Goal: Task Accomplishment & Management: Manage account settings

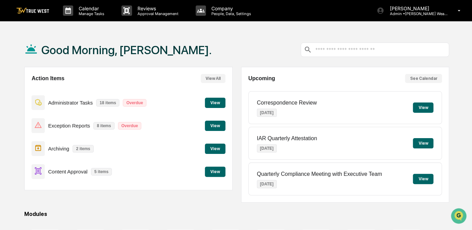
click at [215, 171] on button "View" at bounding box center [215, 171] width 21 height 10
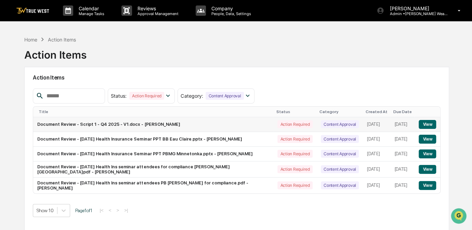
click at [425, 125] on button "View" at bounding box center [427, 124] width 17 height 9
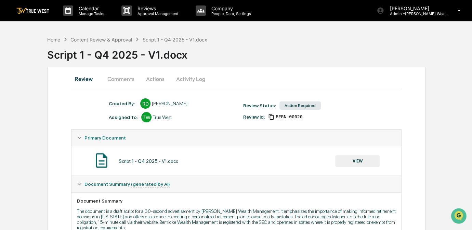
click at [124, 38] on div "Content Review & Approval" at bounding box center [101, 40] width 62 height 6
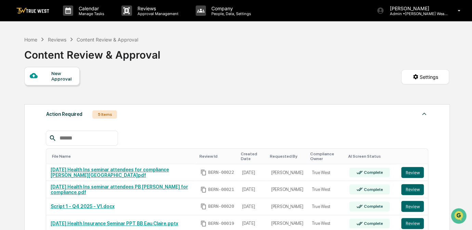
click at [58, 42] on div "Home Reviews Content Review & Approval" at bounding box center [81, 40] width 114 height 8
click at [62, 38] on div "Reviews" at bounding box center [57, 40] width 18 height 6
click at [58, 39] on div "Reviews" at bounding box center [57, 40] width 18 height 6
click at [31, 38] on div "Home" at bounding box center [30, 40] width 13 height 6
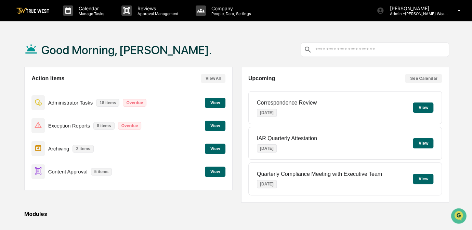
click at [217, 171] on button "View" at bounding box center [215, 171] width 21 height 10
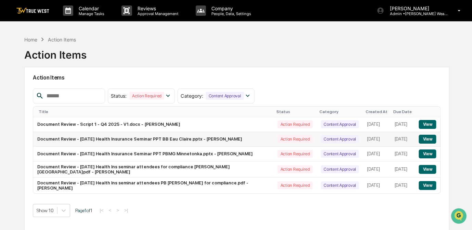
click at [429, 141] on button "View" at bounding box center [427, 138] width 17 height 9
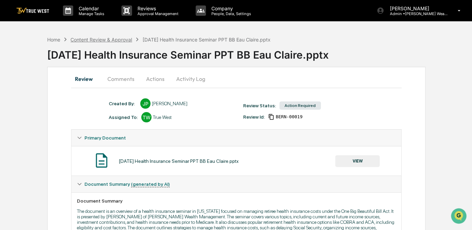
click at [102, 39] on div "Content Review & Approval" at bounding box center [101, 40] width 62 height 6
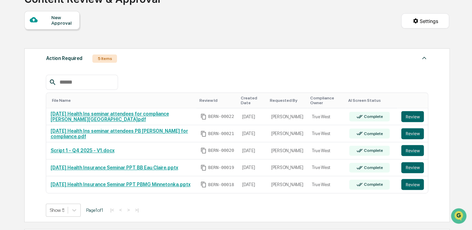
scroll to position [62, 0]
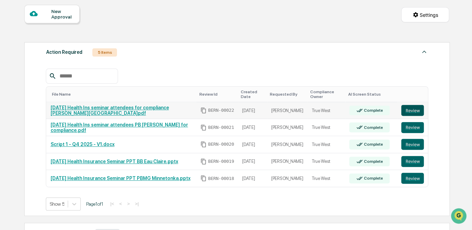
click at [414, 110] on button "Review" at bounding box center [412, 110] width 23 height 11
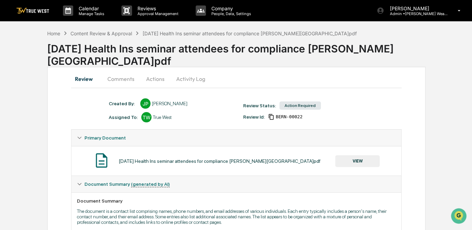
click at [154, 81] on button "Actions" at bounding box center [155, 78] width 31 height 16
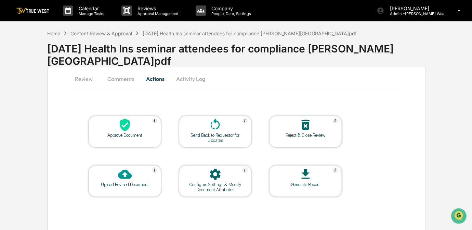
click at [142, 123] on div at bounding box center [125, 125] width 68 height 15
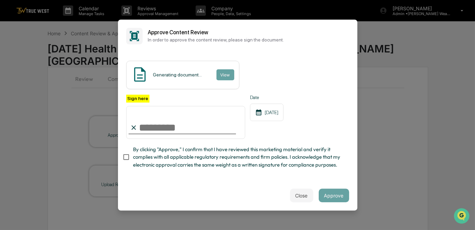
click at [180, 128] on input "Sign here" at bounding box center [185, 122] width 119 height 33
type input "*********"
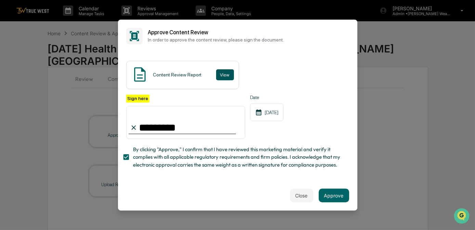
click at [224, 73] on button "View" at bounding box center [225, 74] width 18 height 11
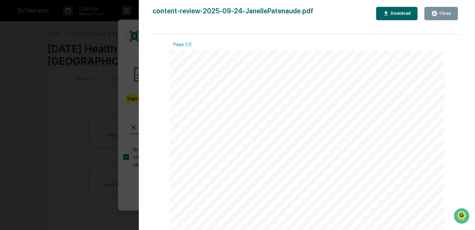
click at [86, 95] on div "Version History 09/24/2025, 03:33 PM Carliss Marshall content-review-2025-09-24…" at bounding box center [237, 115] width 475 height 230
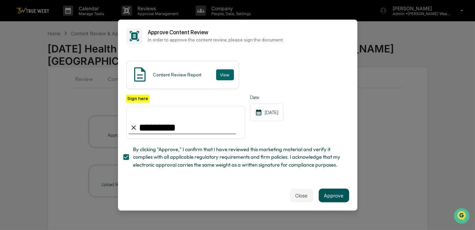
click at [345, 198] on button "Approve" at bounding box center [334, 195] width 30 height 14
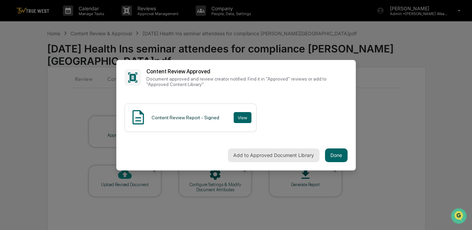
click at [266, 154] on button "Add to Approved Document Library" at bounding box center [274, 155] width 92 height 14
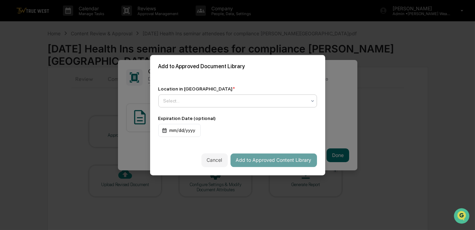
click at [182, 103] on div at bounding box center [235, 100] width 143 height 7
click at [246, 79] on div "Location in Library * Use Up and Down to choose options, press Enter to select …" at bounding box center [237, 111] width 175 height 67
click at [199, 105] on div "Select..." at bounding box center [235, 101] width 150 height 10
click at [214, 101] on div at bounding box center [235, 100] width 143 height 7
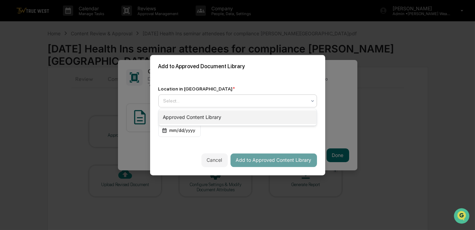
click at [194, 114] on div "Approved Content Library" at bounding box center [238, 117] width 158 height 14
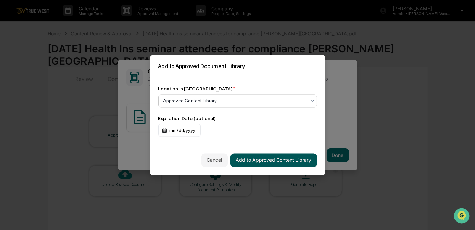
click at [261, 160] on button "Add to Approved Content Library" at bounding box center [274, 160] width 87 height 14
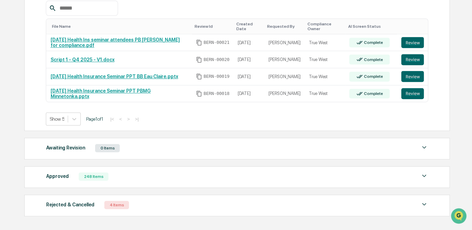
scroll to position [93, 0]
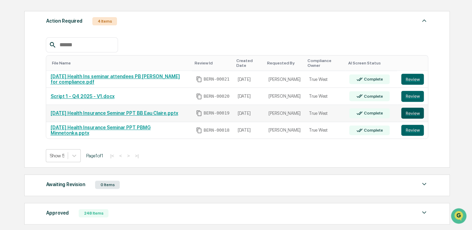
click at [409, 111] on button "Review" at bounding box center [412, 112] width 23 height 11
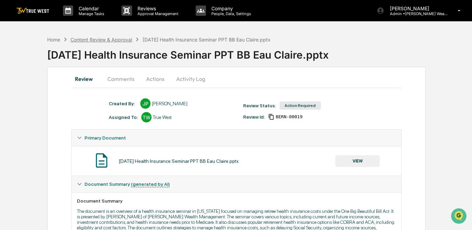
click at [89, 39] on div "Content Review & Approval" at bounding box center [101, 40] width 62 height 6
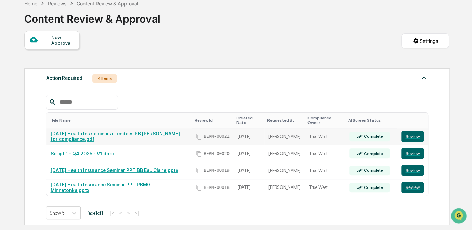
scroll to position [62, 0]
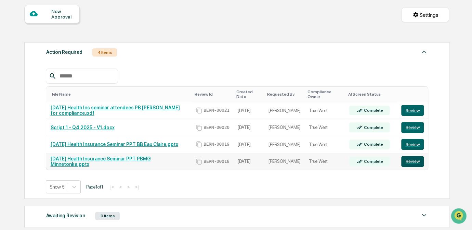
click at [420, 162] on button "Review" at bounding box center [412, 161] width 23 height 11
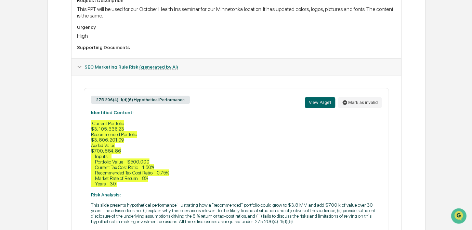
scroll to position [155, 0]
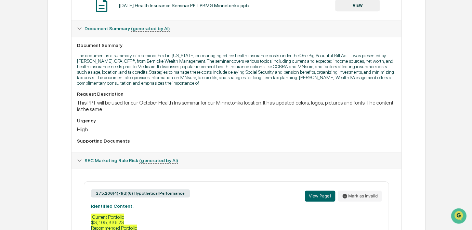
click at [361, 6] on button "VIEW" at bounding box center [357, 6] width 44 height 12
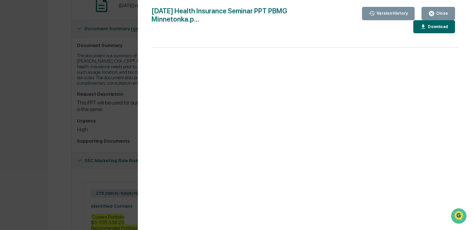
click at [35, 133] on div "Version History [DATE] 06:54 PM [PERSON_NAME] [DATE] Health Insurance Seminar P…" at bounding box center [236, 115] width 472 height 230
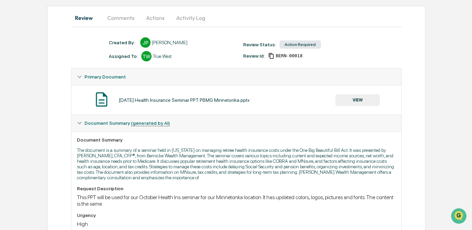
scroll to position [0, 0]
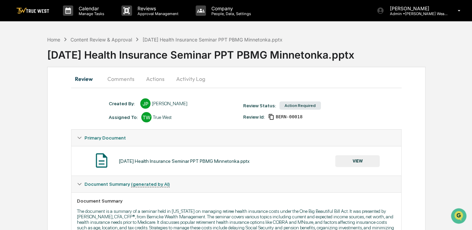
click at [109, 81] on button "Comments" at bounding box center [121, 78] width 38 height 16
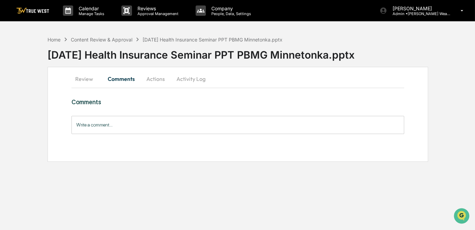
click at [85, 81] on button "Review" at bounding box center [86, 78] width 31 height 16
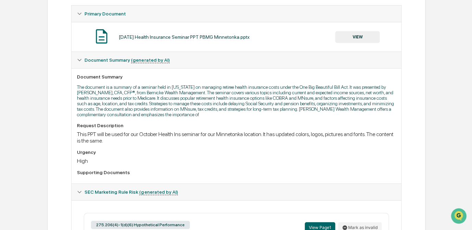
scroll to position [124, 0]
click at [362, 36] on button "VIEW" at bounding box center [357, 37] width 44 height 12
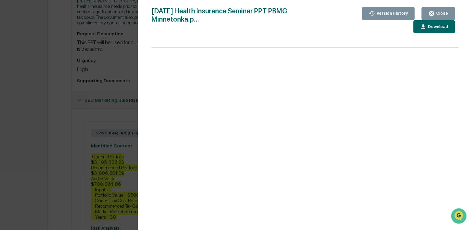
scroll to position [218, 0]
click at [431, 23] on button "Download" at bounding box center [434, 26] width 42 height 13
click at [71, 129] on div "Version History [DATE] 06:54 PM [PERSON_NAME] [DATE] Health Insurance Seminar P…" at bounding box center [236, 115] width 472 height 230
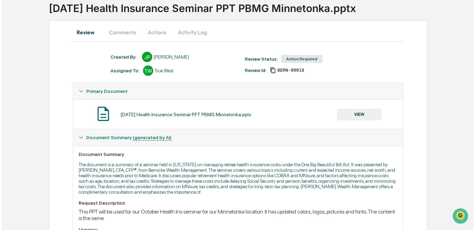
scroll to position [0, 0]
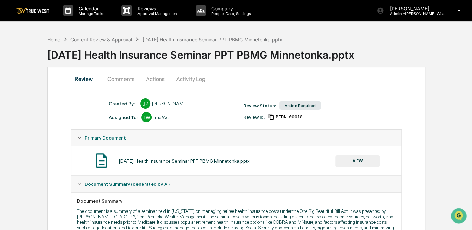
click at [146, 77] on button "Actions" at bounding box center [155, 78] width 31 height 16
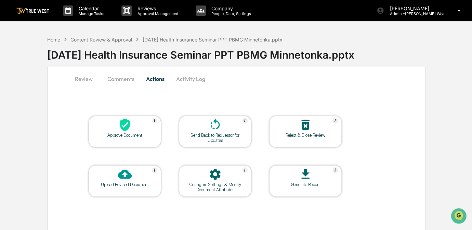
click at [142, 133] on div "Approve Document" at bounding box center [125, 134] width 62 height 5
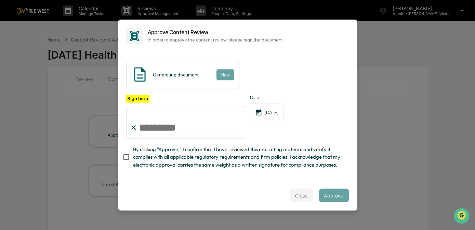
drag, startPoint x: 177, startPoint y: 121, endPoint x: 174, endPoint y: 128, distance: 7.1
click at [178, 121] on input "Sign here" at bounding box center [185, 122] width 119 height 33
type input "*********"
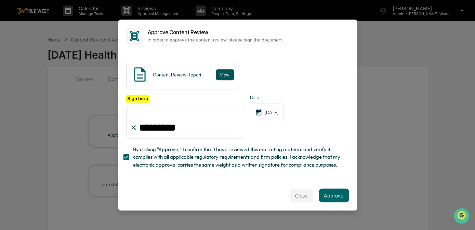
click at [221, 73] on button "View" at bounding box center [225, 74] width 18 height 11
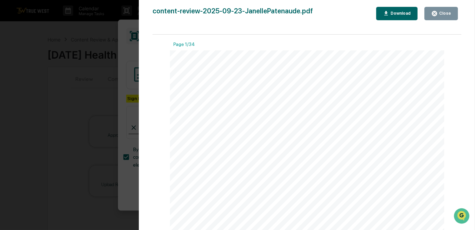
drag, startPoint x: 85, startPoint y: 87, endPoint x: 88, endPoint y: 111, distance: 23.8
click at [85, 87] on div "Version History [DATE] 03:39 PM [PERSON_NAME] content-review-2025-09-23-Janelle…" at bounding box center [237, 115] width 475 height 230
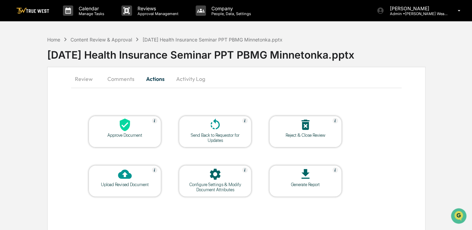
click at [339, 196] on table "Approve Document Send Back to Requestor for Updates Reject & Close Review Uploa…" at bounding box center [215, 156] width 288 height 116
click at [123, 130] on icon at bounding box center [125, 125] width 14 height 14
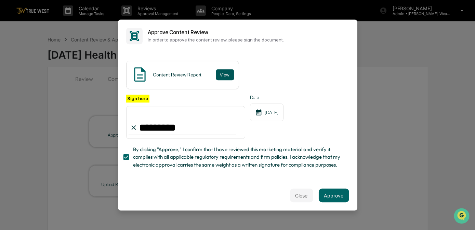
click at [219, 76] on button "View" at bounding box center [225, 74] width 18 height 11
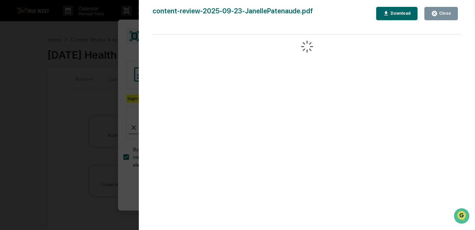
click at [129, 50] on div "Version History [DATE] 03:42 PM [PERSON_NAME] content-review-2025-09-23-Janelle…" at bounding box center [237, 115] width 475 height 230
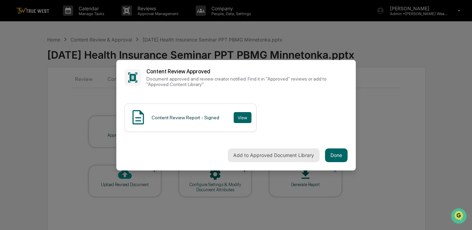
click at [237, 155] on button "Add to Approved Document Library" at bounding box center [274, 155] width 92 height 14
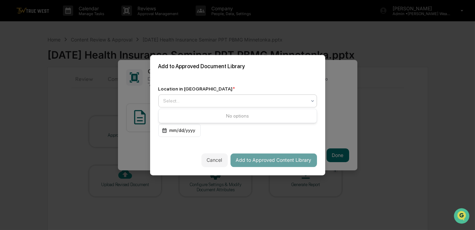
click at [195, 100] on div at bounding box center [235, 100] width 143 height 7
click at [184, 115] on div "Approved Content Library" at bounding box center [238, 117] width 158 height 14
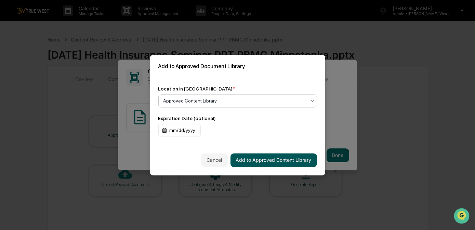
click at [288, 164] on button "Add to Approved Content Library" at bounding box center [274, 160] width 87 height 14
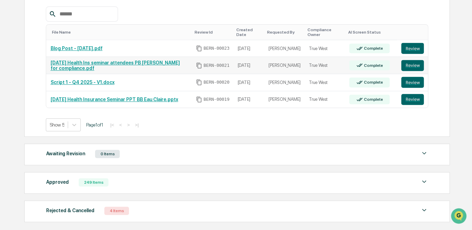
scroll to position [124, 0]
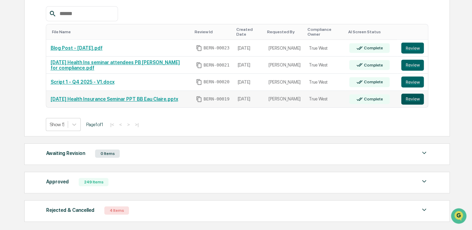
click at [417, 99] on button "Review" at bounding box center [412, 98] width 23 height 11
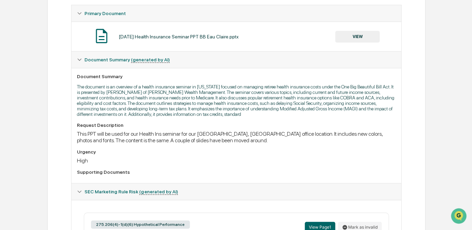
scroll to position [93, 0]
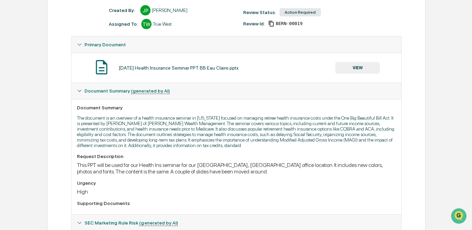
click at [367, 67] on button "VIEW" at bounding box center [357, 68] width 44 height 12
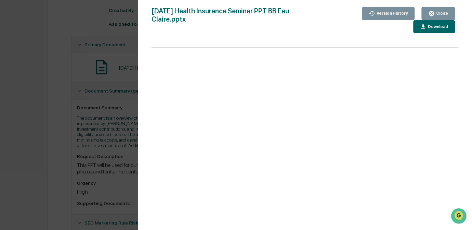
click at [428, 26] on div "Download" at bounding box center [438, 26] width 22 height 5
click at [30, 95] on div "Version History 09/23/2025, 06:58 PM Janelle Patenaude October 2025 Health Insu…" at bounding box center [236, 115] width 472 height 230
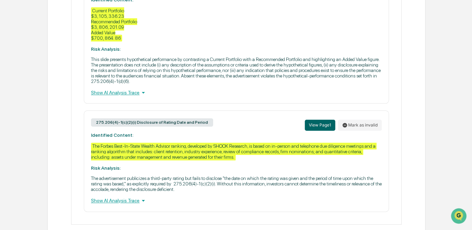
scroll to position [381, 0]
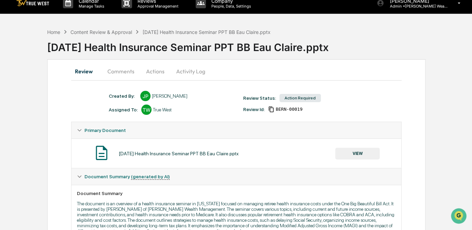
click at [152, 70] on button "Actions" at bounding box center [155, 71] width 31 height 16
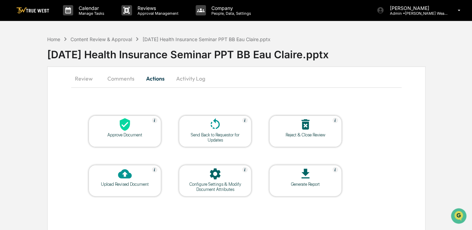
click at [122, 131] on div at bounding box center [125, 124] width 68 height 15
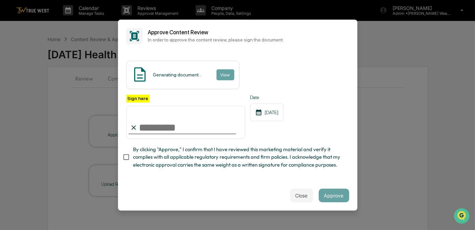
click at [184, 120] on input "Sign here" at bounding box center [185, 122] width 119 height 33
type input "*********"
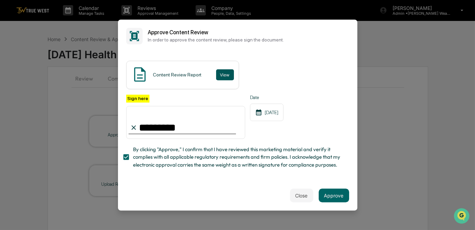
click at [220, 74] on button "View" at bounding box center [225, 74] width 18 height 11
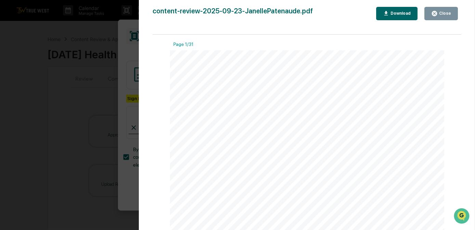
click at [128, 51] on div "Version History 09/24/2025, 03:47 PM Carliss Marshall content-review-2025-09-23…" at bounding box center [237, 115] width 475 height 230
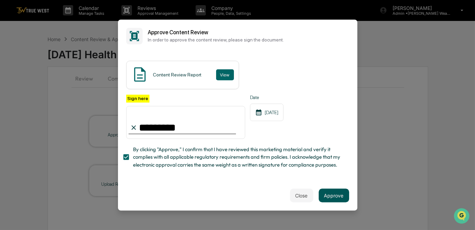
click at [339, 197] on button "Approve" at bounding box center [334, 195] width 30 height 14
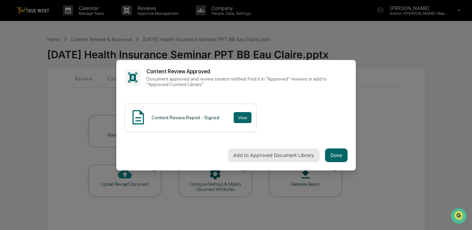
click at [284, 153] on button "Add to Approved Document Library" at bounding box center [274, 155] width 92 height 14
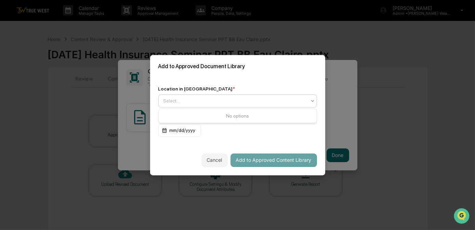
click at [192, 100] on div at bounding box center [235, 100] width 143 height 7
click at [171, 100] on div at bounding box center [235, 100] width 143 height 7
click at [183, 118] on div "Approved Content Library" at bounding box center [238, 117] width 158 height 14
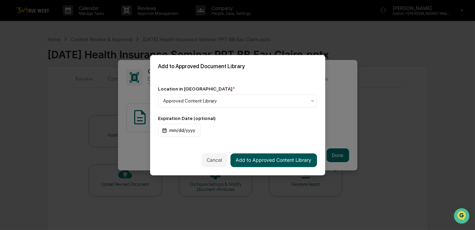
click at [286, 160] on button "Add to Approved Content Library" at bounding box center [274, 160] width 87 height 14
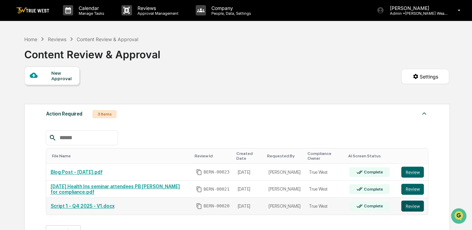
click at [413, 207] on button "Review" at bounding box center [412, 205] width 23 height 11
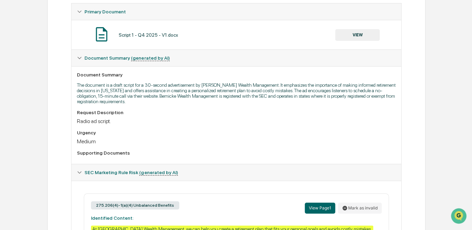
scroll to position [126, 0]
click at [346, 35] on button "VIEW" at bounding box center [357, 35] width 44 height 12
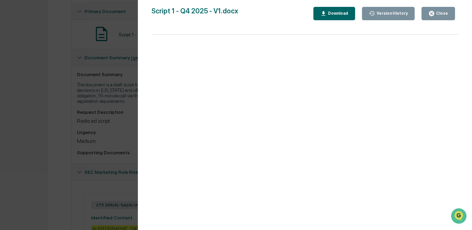
click at [55, 128] on div "Version History [DATE] 08:33 PM [PERSON_NAME] Script 1 - Q4 2025 - V1.docx Clos…" at bounding box center [236, 115] width 472 height 230
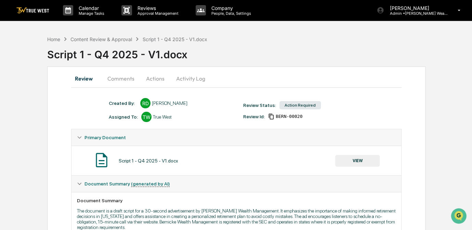
scroll to position [0, 0]
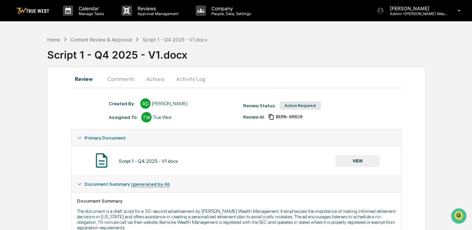
click at [127, 77] on button "Comments" at bounding box center [121, 78] width 38 height 16
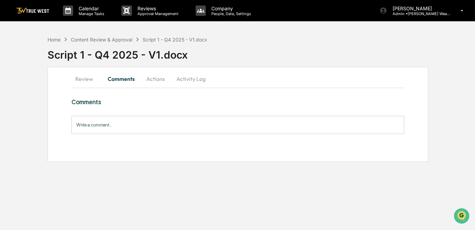
click at [152, 121] on input "Write a comment..." at bounding box center [237, 125] width 333 height 18
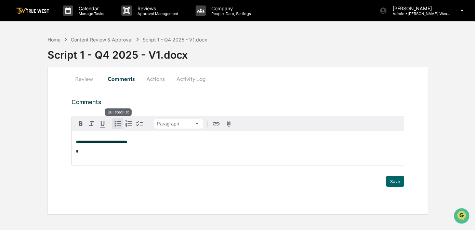
click at [114, 125] on span "button" at bounding box center [118, 123] width 8 height 8
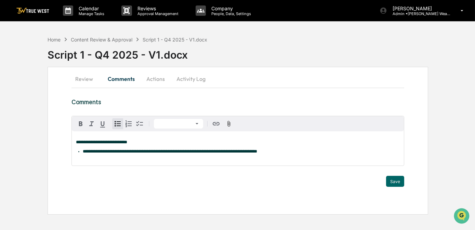
click at [243, 150] on span "**********" at bounding box center [170, 151] width 174 height 4
drag, startPoint x: 264, startPoint y: 152, endPoint x: 244, endPoint y: 152, distance: 19.8
click at [244, 152] on span "**********" at bounding box center [179, 151] width 193 height 4
drag, startPoint x: 263, startPoint y: 152, endPoint x: 244, endPoint y: 154, distance: 19.3
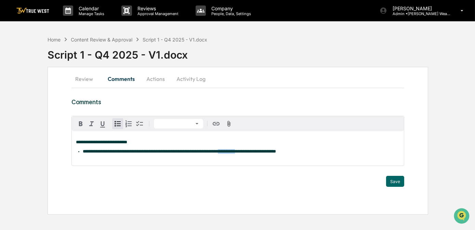
click at [244, 153] on span "**********" at bounding box center [179, 151] width 193 height 4
click at [100, 125] on icon "button" at bounding box center [103, 124] width 8 height 8
click at [235, 150] on span "**********" at bounding box center [226, 151] width 17 height 4
click at [244, 152] on span "**********" at bounding box center [231, 151] width 26 height 4
drag, startPoint x: 244, startPoint y: 150, endPoint x: 304, endPoint y: 152, distance: 60.6
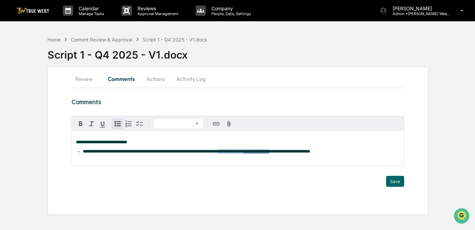
click at [304, 152] on li "**********" at bounding box center [241, 151] width 317 height 5
click at [105, 124] on icon "button" at bounding box center [103, 124] width 8 height 8
click at [269, 153] on span "**********" at bounding box center [243, 151] width 51 height 4
drag, startPoint x: 273, startPoint y: 153, endPoint x: 268, endPoint y: 151, distance: 5.5
click at [268, 151] on span "**********" at bounding box center [243, 151] width 51 height 4
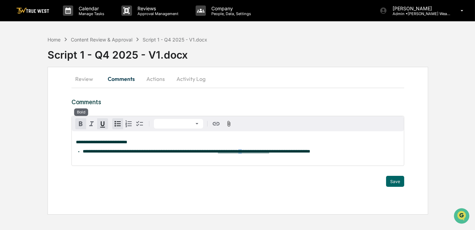
click at [81, 122] on icon "button" at bounding box center [81, 123] width 8 height 8
click at [263, 162] on div "**********" at bounding box center [238, 148] width 332 height 34
click at [310, 152] on span "**********" at bounding box center [289, 151] width 41 height 4
click at [124, 153] on span "**********" at bounding box center [150, 151] width 135 height 4
click at [397, 181] on button "Save" at bounding box center [395, 180] width 18 height 11
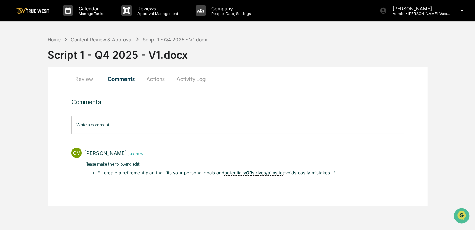
click at [164, 79] on button "Actions" at bounding box center [155, 78] width 31 height 16
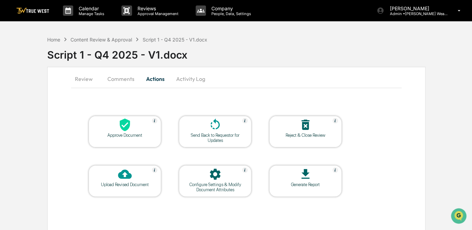
click at [210, 129] on icon at bounding box center [215, 125] width 14 height 14
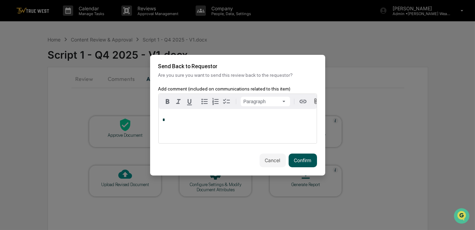
click at [300, 164] on button "Confirm" at bounding box center [303, 160] width 28 height 14
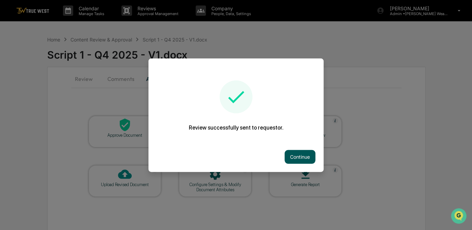
click at [302, 157] on button "Continue" at bounding box center [300, 156] width 31 height 14
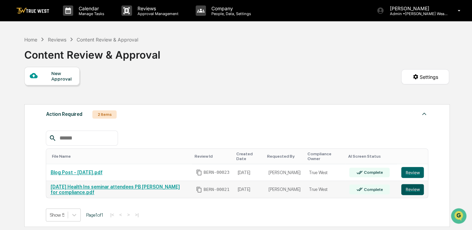
click at [419, 189] on button "Review" at bounding box center [412, 189] width 23 height 11
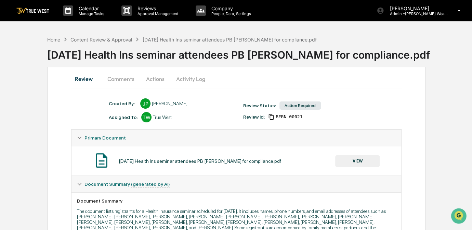
click at [364, 157] on button "VIEW" at bounding box center [357, 161] width 44 height 12
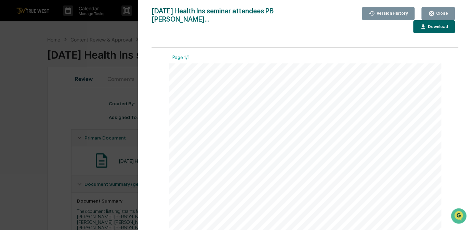
click at [63, 128] on div "Version History 09/24/2025, 03:08 PM Janelle Patenaude September 2025 Health In…" at bounding box center [236, 115] width 472 height 230
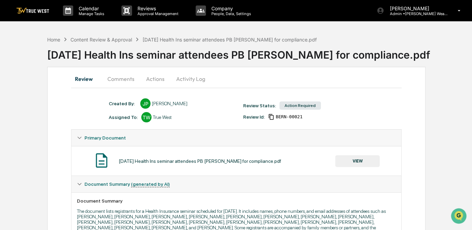
click at [150, 80] on button "Actions" at bounding box center [155, 78] width 31 height 16
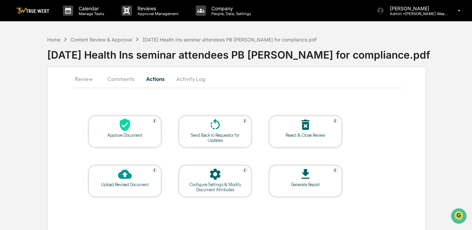
click at [123, 130] on icon at bounding box center [125, 125] width 14 height 14
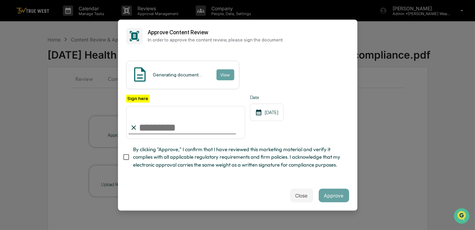
click at [195, 129] on input "Sign here" at bounding box center [185, 122] width 119 height 33
type input "*********"
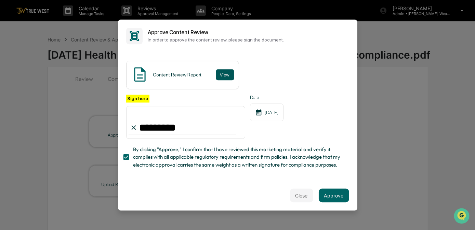
click at [227, 75] on button "View" at bounding box center [225, 74] width 18 height 11
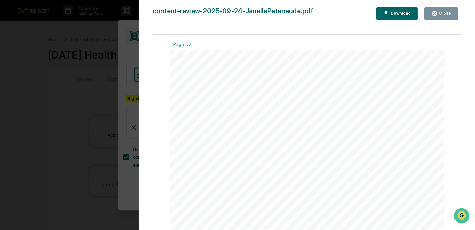
click at [100, 85] on div "Version History 09/24/2025, 04:46 PM Carliss Marshall content-review-2025-09-24…" at bounding box center [237, 115] width 475 height 230
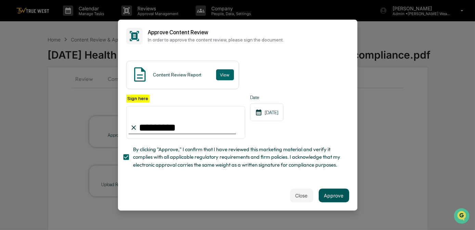
click at [342, 196] on button "Approve" at bounding box center [334, 195] width 30 height 14
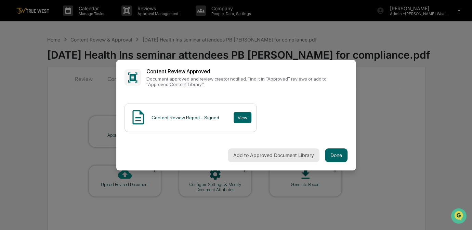
click at [254, 157] on button "Add to Approved Document Library" at bounding box center [274, 155] width 92 height 14
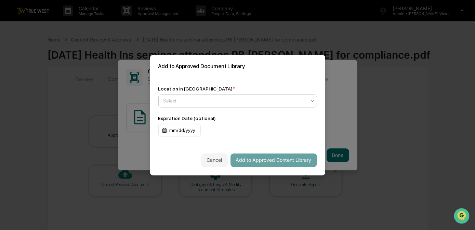
click at [190, 99] on div at bounding box center [235, 100] width 143 height 7
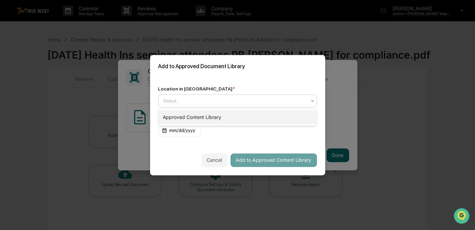
click at [196, 117] on div "Approved Content Library" at bounding box center [238, 117] width 158 height 14
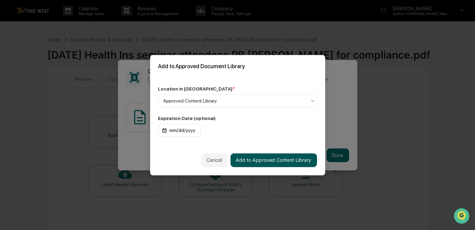
click at [298, 159] on button "Add to Approved Content Library" at bounding box center [274, 160] width 87 height 14
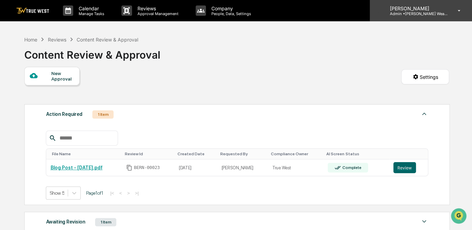
click at [427, 10] on p "[PERSON_NAME]" at bounding box center [416, 8] width 64 height 6
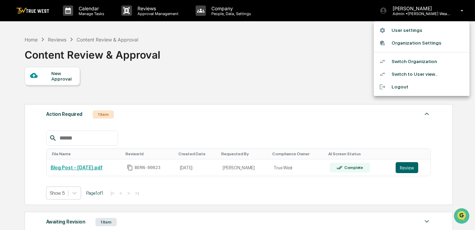
click at [30, 38] on div at bounding box center [237, 115] width 475 height 230
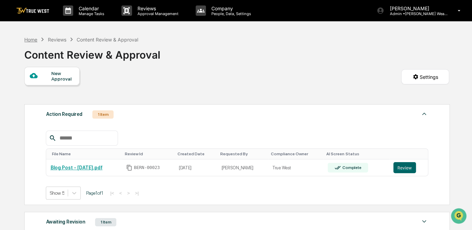
click at [33, 38] on div "Home" at bounding box center [30, 40] width 13 height 6
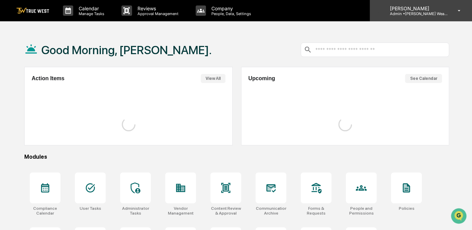
click at [428, 15] on p "Admin • Bernicke Wealth Management" at bounding box center [416, 13] width 64 height 5
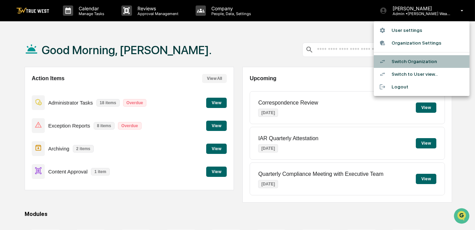
click at [418, 63] on li "Switch Organization" at bounding box center [422, 61] width 96 height 13
